Goal: Information Seeking & Learning: Learn about a topic

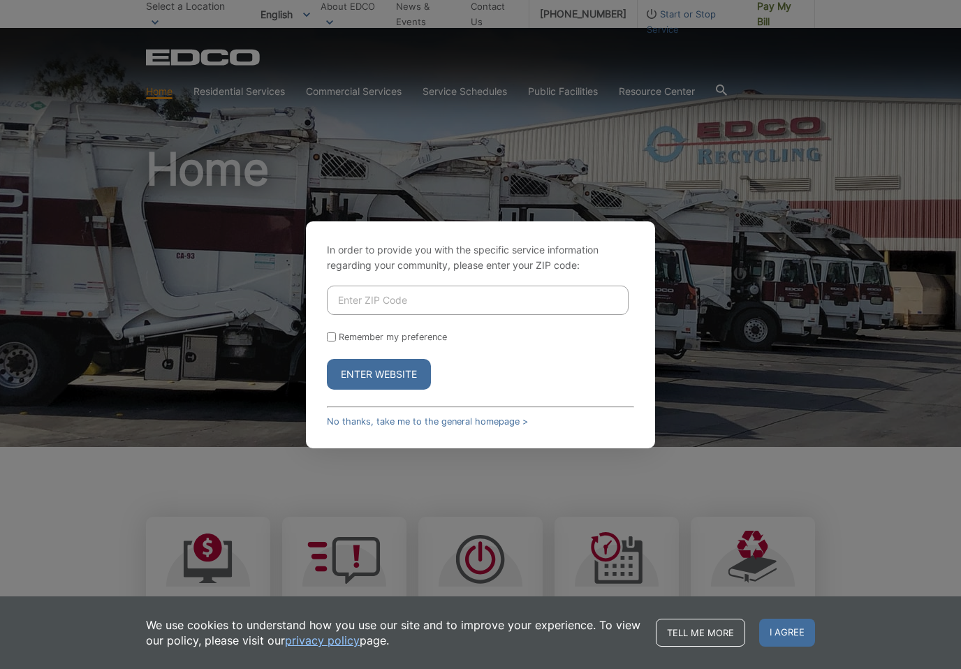
click at [495, 427] on link "No thanks, take me to the general homepage >" at bounding box center [427, 421] width 201 height 10
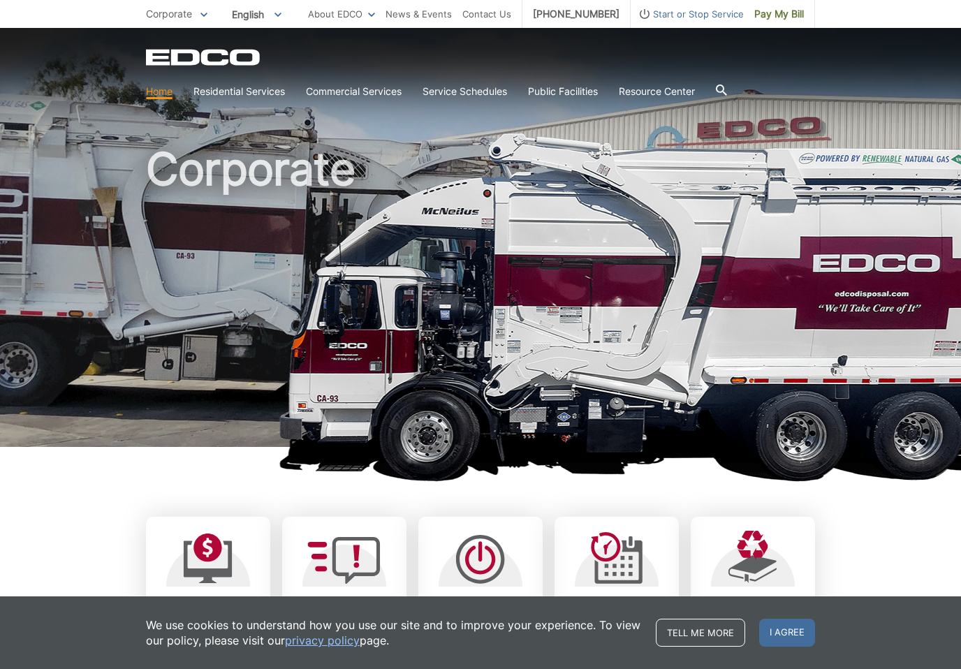
click at [0, 0] on link "Temporary Dumpster" at bounding box center [0, 0] width 0 height 0
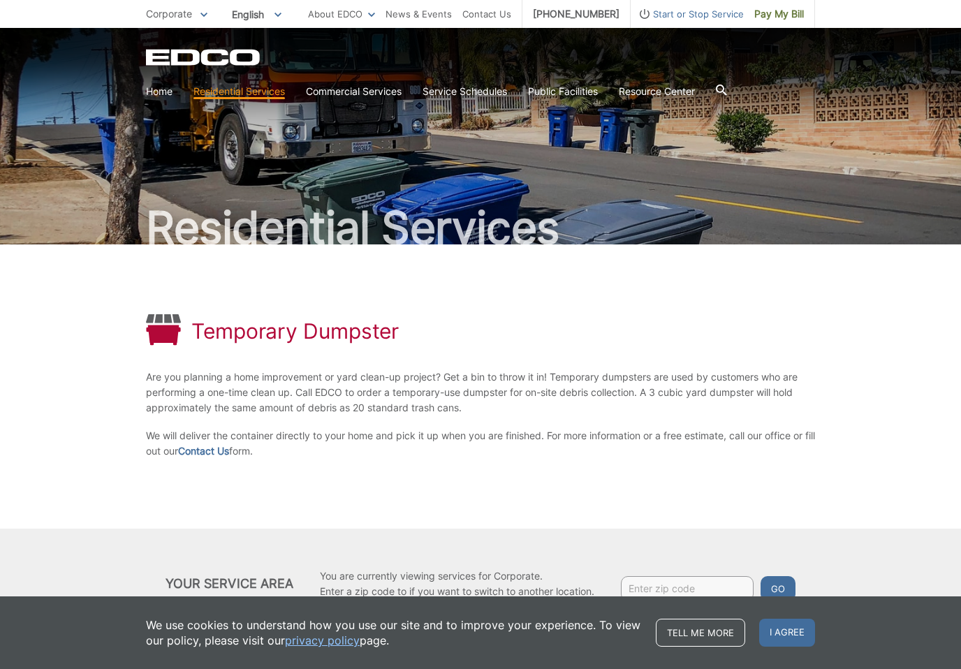
click at [229, 447] on link "Contact Us" at bounding box center [203, 451] width 51 height 15
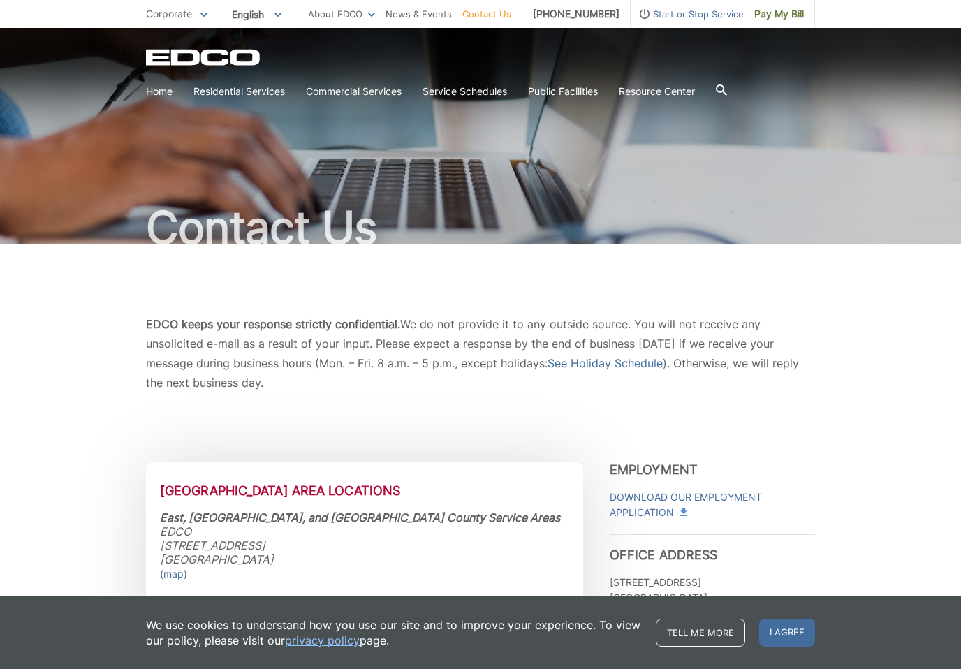
click at [0, 0] on link "Special Items Disposal" at bounding box center [0, 0] width 0 height 0
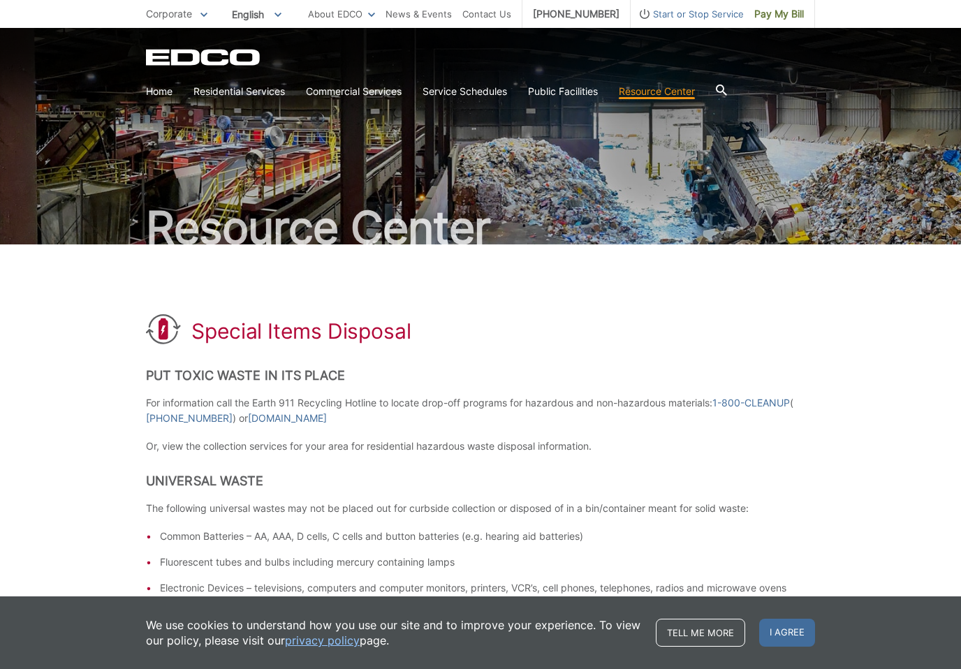
click at [0, 0] on link "Temporary Dumpster" at bounding box center [0, 0] width 0 height 0
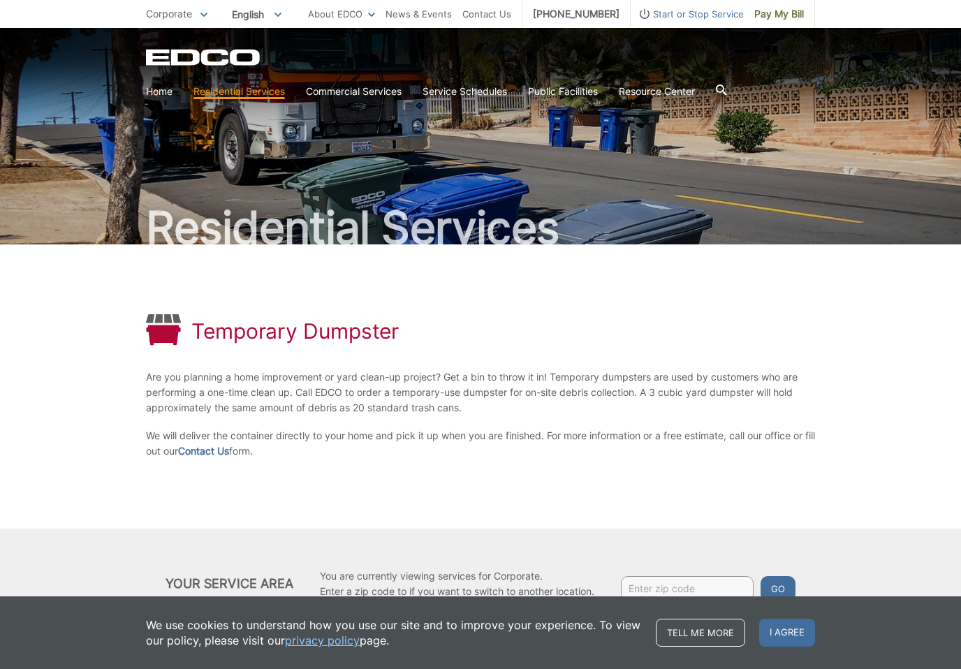
click at [225, 449] on link "Contact Us" at bounding box center [203, 451] width 51 height 15
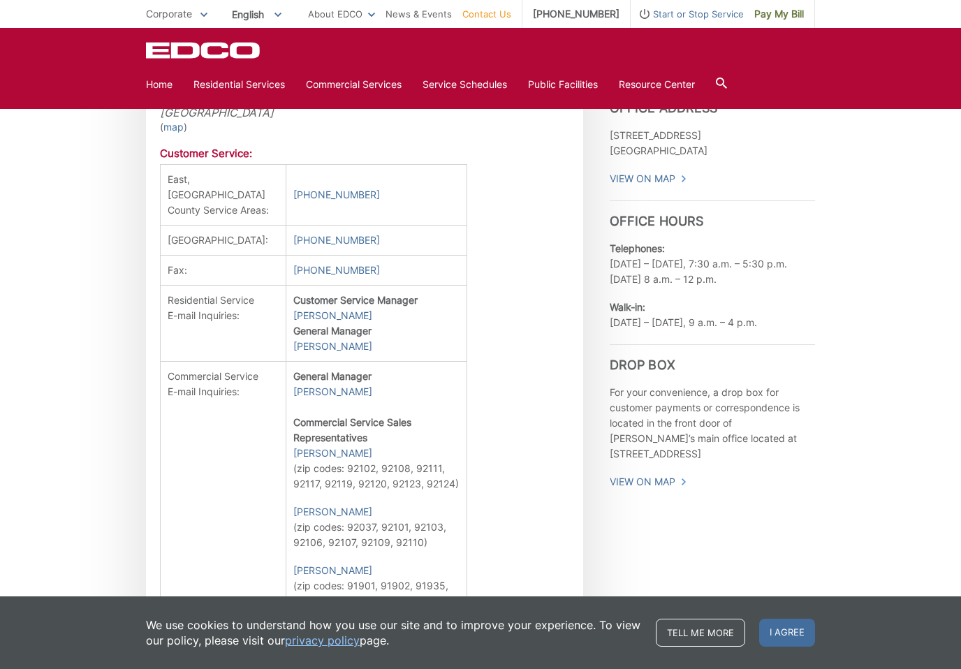
scroll to position [471, 0]
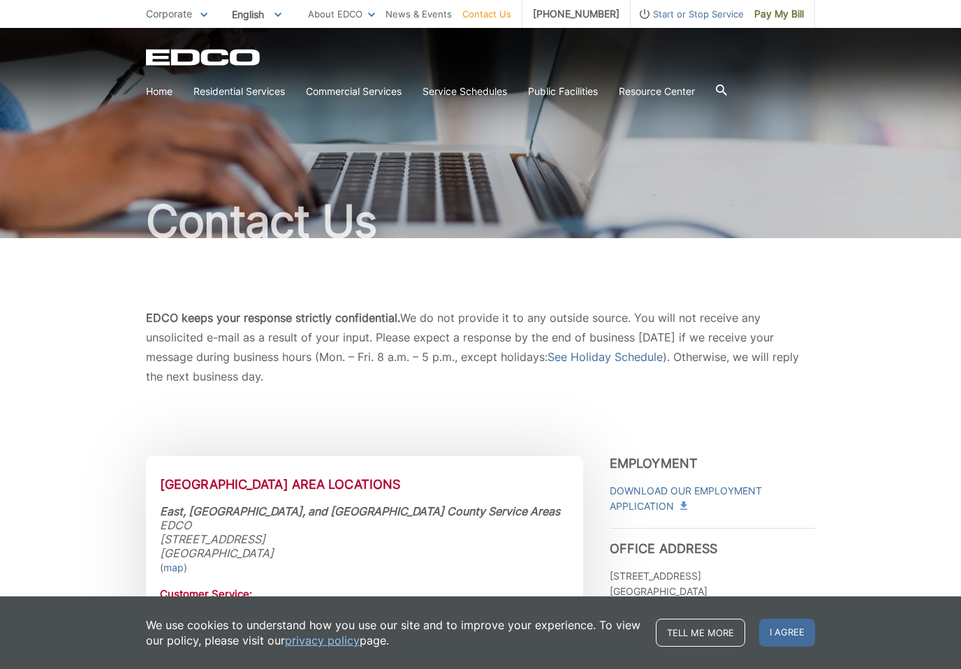
scroll to position [0, 0]
